Goal: Obtain resource: Download file/media

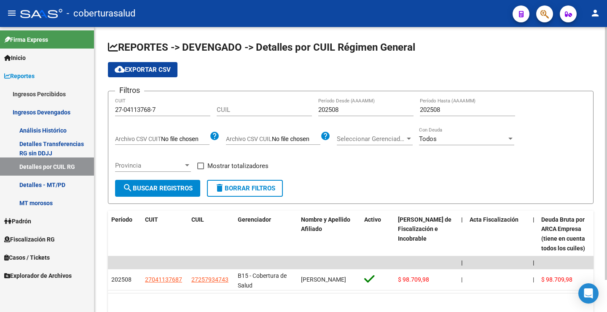
scroll to position [36, 0]
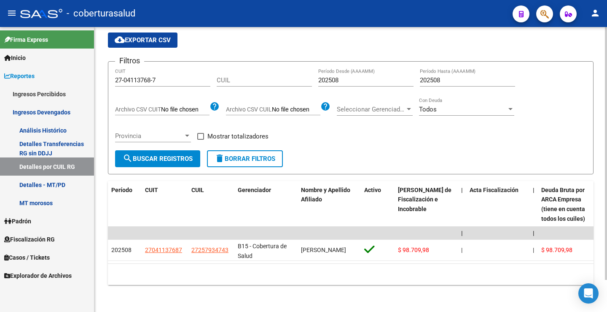
drag, startPoint x: 114, startPoint y: 73, endPoint x: 157, endPoint y: 74, distance: 43.5
click at [157, 74] on form "Filtros 27-04113768-7 CUIT CUIL 202508 Período Desde (AAAAMM) 202508 Período Ha…" at bounding box center [351, 117] width 486 height 113
drag, startPoint x: 165, startPoint y: 73, endPoint x: 124, endPoint y: 73, distance: 40.9
click at [97, 72] on div "REPORTES -> DEVENGADO -> Detalles por CUIL Régimen General cloud_download Expor…" at bounding box center [350, 154] width 513 height 314
paste input "30-71509855-1"
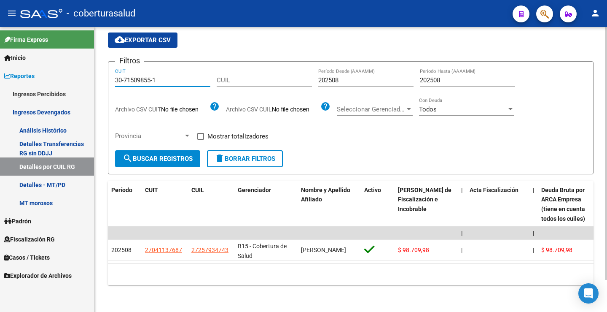
type input "30-71509855-1"
click at [151, 155] on span "search Buscar Registros" at bounding box center [158, 159] width 70 height 8
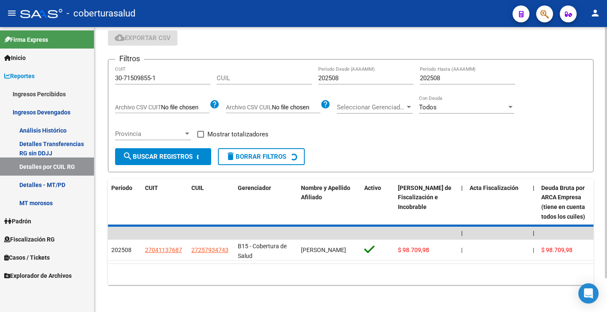
scroll to position [14, 0]
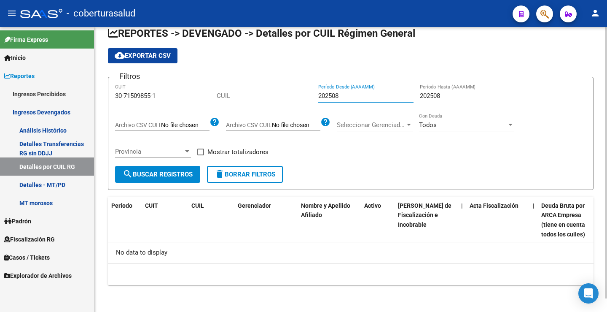
drag, startPoint x: 332, startPoint y: 95, endPoint x: 399, endPoint y: 96, distance: 67.1
click at [400, 97] on input "202508" at bounding box center [365, 96] width 95 height 8
drag, startPoint x: 310, startPoint y: 94, endPoint x: 366, endPoint y: 94, distance: 55.3
click at [371, 94] on div "Filtros 30-71509855-1 CUIT CUIL 202508 Período Desde (AAAAMM) 202508 Período Ha…" at bounding box center [351, 125] width 472 height 82
drag, startPoint x: 341, startPoint y: 94, endPoint x: 291, endPoint y: 92, distance: 49.8
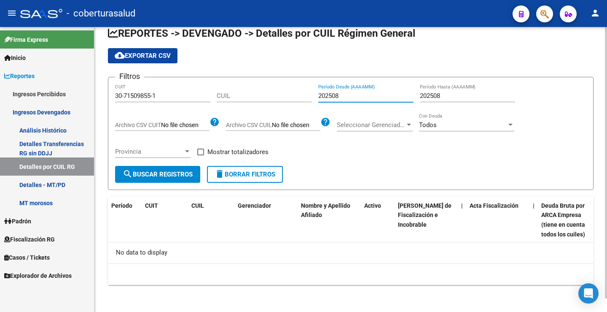
click at [291, 92] on div "Filtros 30-71509855-1 CUIT CUIL 202508 Período Desde (AAAAMM) 202508 Período Ha…" at bounding box center [351, 125] width 472 height 82
drag, startPoint x: 418, startPoint y: 95, endPoint x: 445, endPoint y: 94, distance: 27.4
click at [445, 94] on div "Filtros 30-71509855-1 CUIT CUIL Período Desde (AAAAMM) 202508 Período Hasta (AA…" at bounding box center [351, 125] width 472 height 82
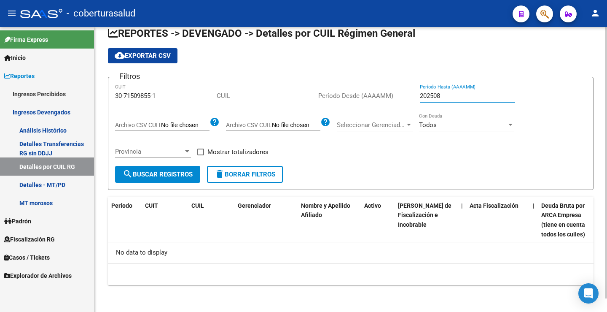
drag, startPoint x: 442, startPoint y: 95, endPoint x: 403, endPoint y: 95, distance: 38.8
click at [403, 95] on div "Filtros 30-71509855-1 CUIT CUIL Período Desde (AAAAMM) 202508 Período Hasta (AA…" at bounding box center [351, 125] width 472 height 82
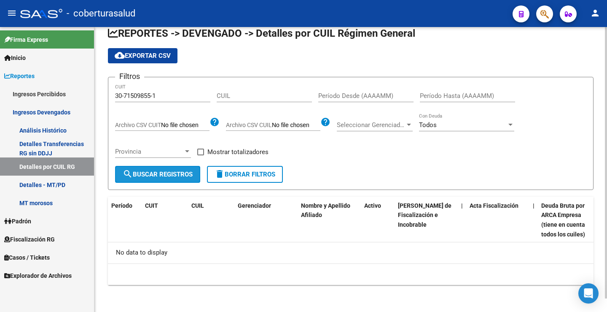
click at [152, 169] on button "search Buscar Registros" at bounding box center [157, 174] width 85 height 17
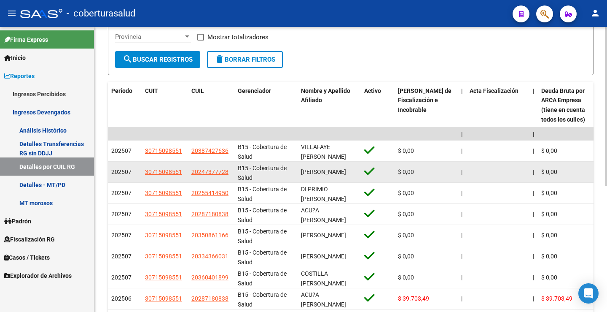
scroll to position [0, 0]
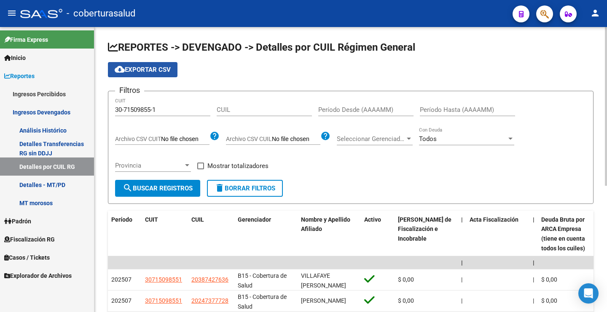
click at [152, 71] on span "cloud_download Exportar CSV" at bounding box center [143, 70] width 56 height 8
